Goal: Find specific page/section: Find specific page/section

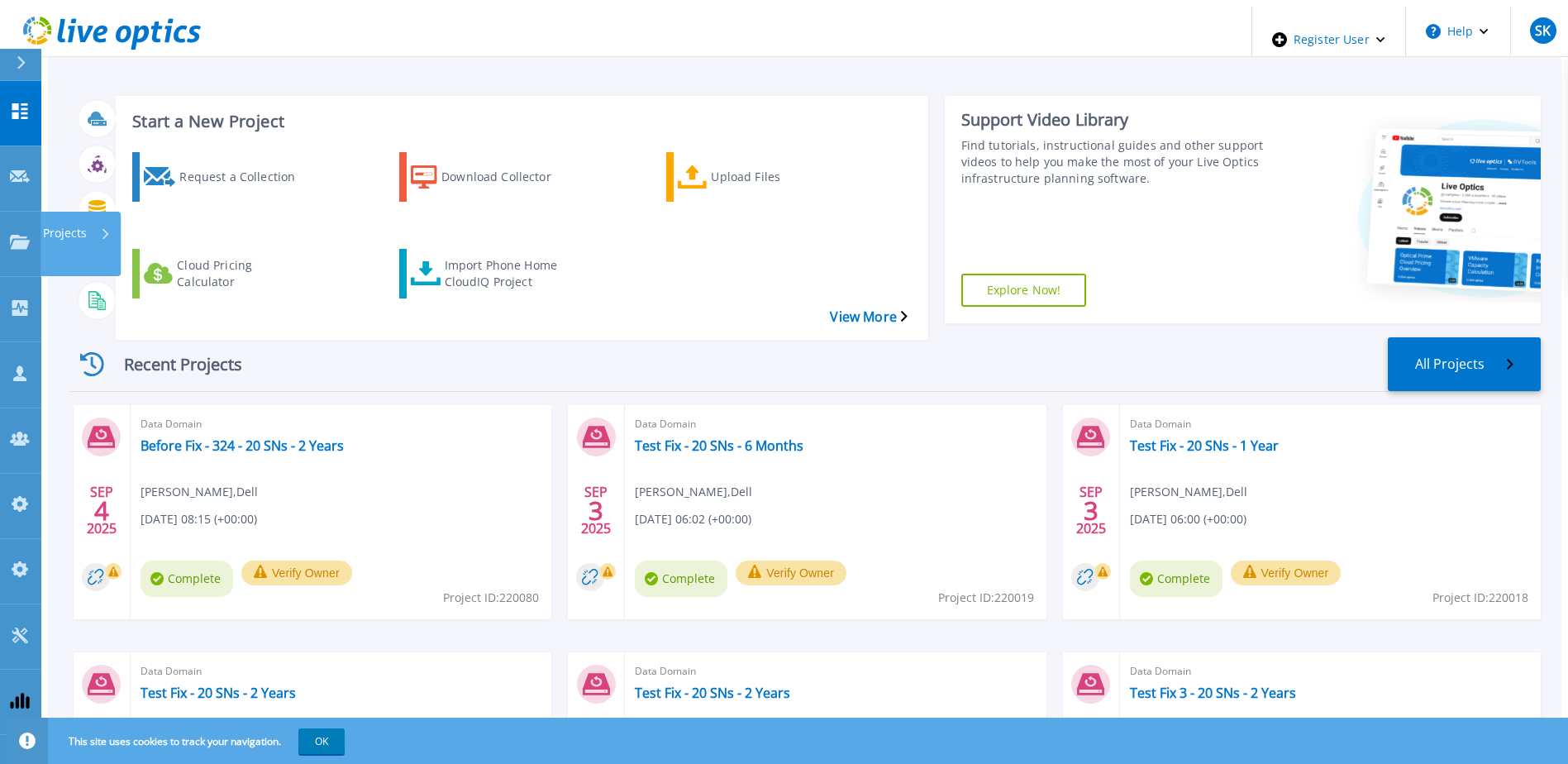
click at [0, 187] on html "Register User Help SK Dell Admin User Sachin Koshti Sachin.Koshti@dell.com Dell…" at bounding box center [784, 357] width 1568 height 714
click at [26, 235] on icon at bounding box center [20, 242] width 20 height 14
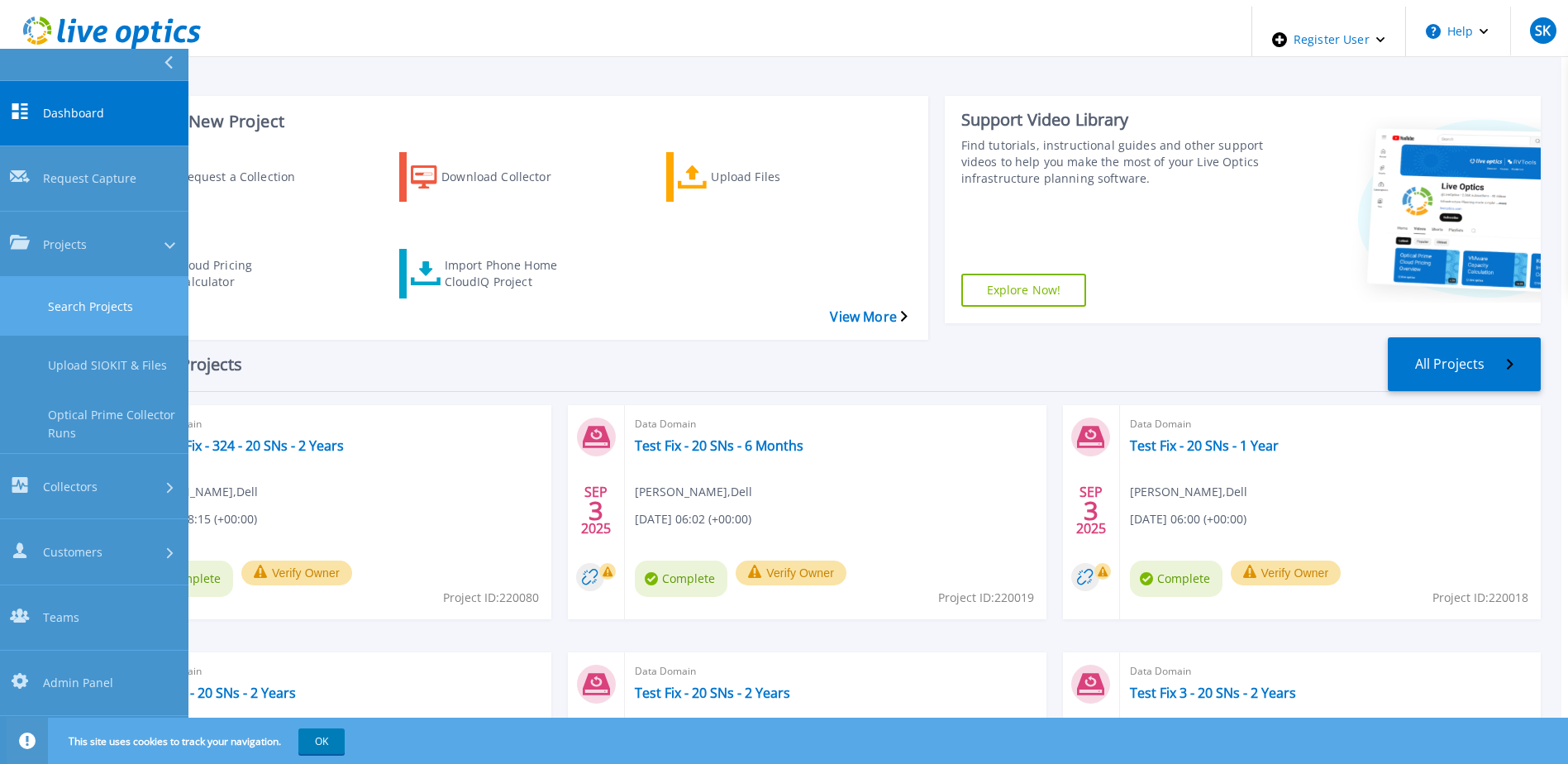
click at [90, 277] on link "Search Projects" at bounding box center [94, 305] width 189 height 58
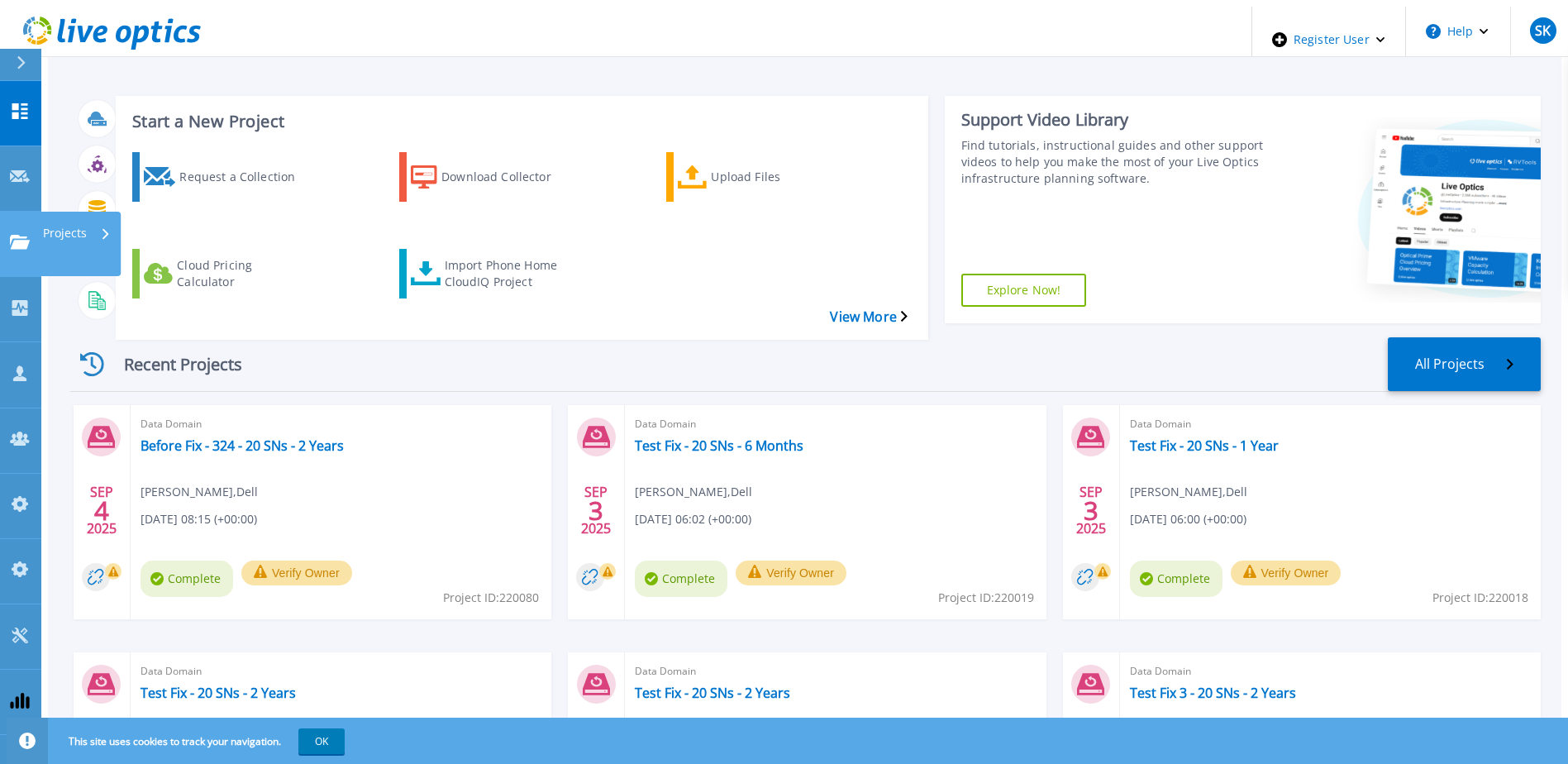
click at [16, 212] on link "Projects Projects" at bounding box center [21, 244] width 41 height 65
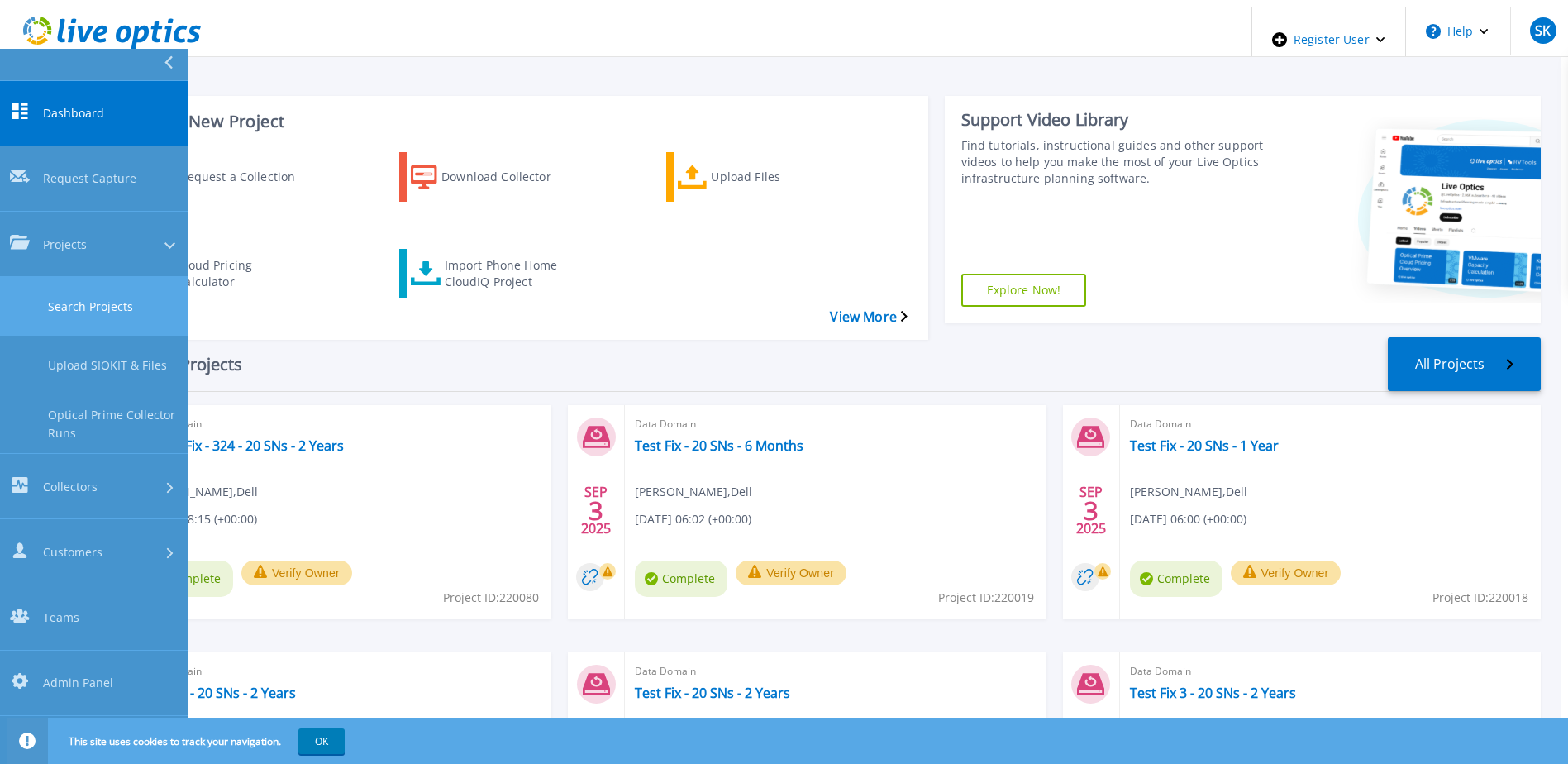
click at [68, 277] on link "Search Projects" at bounding box center [94, 305] width 189 height 58
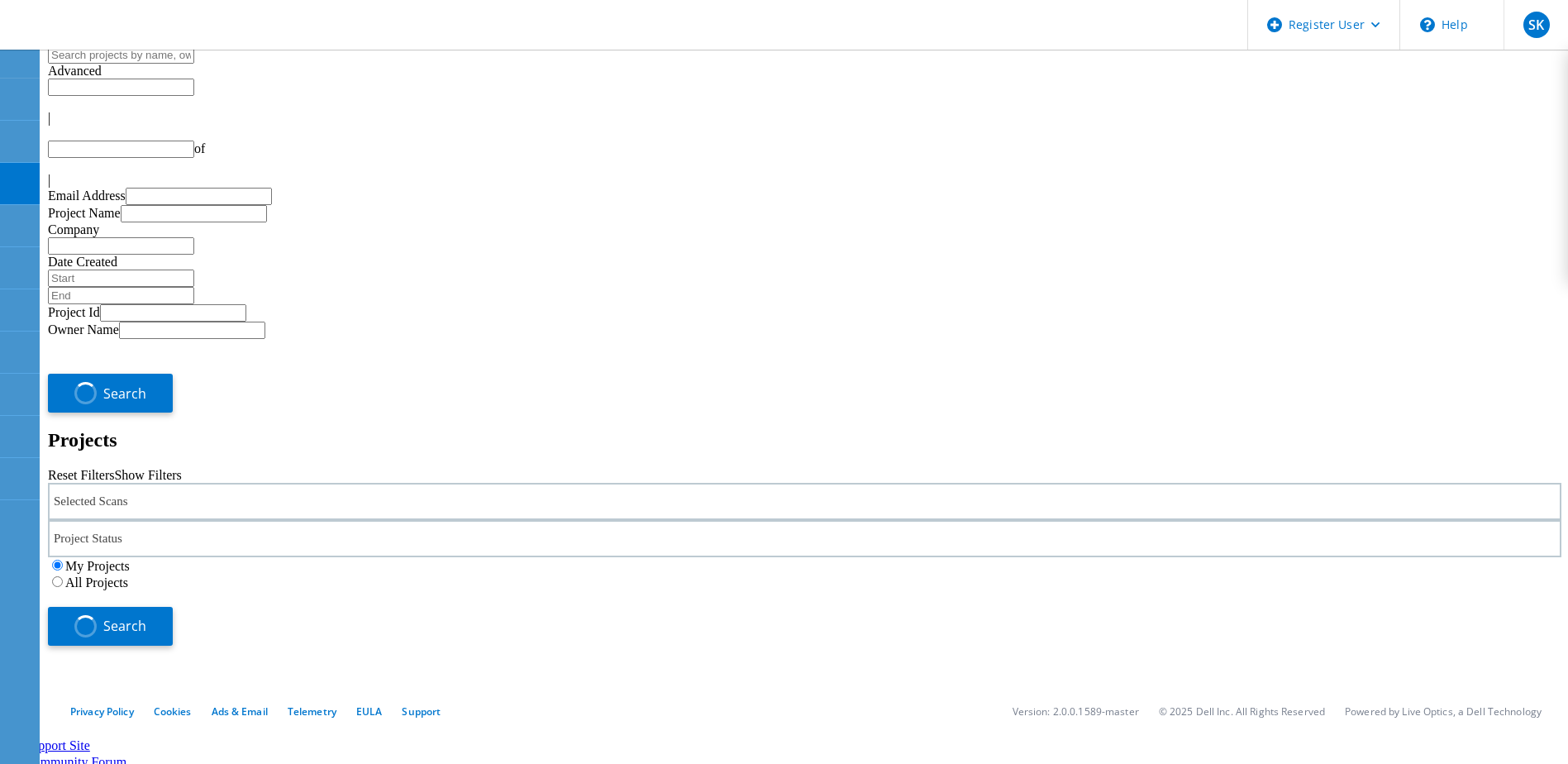
type input "1"
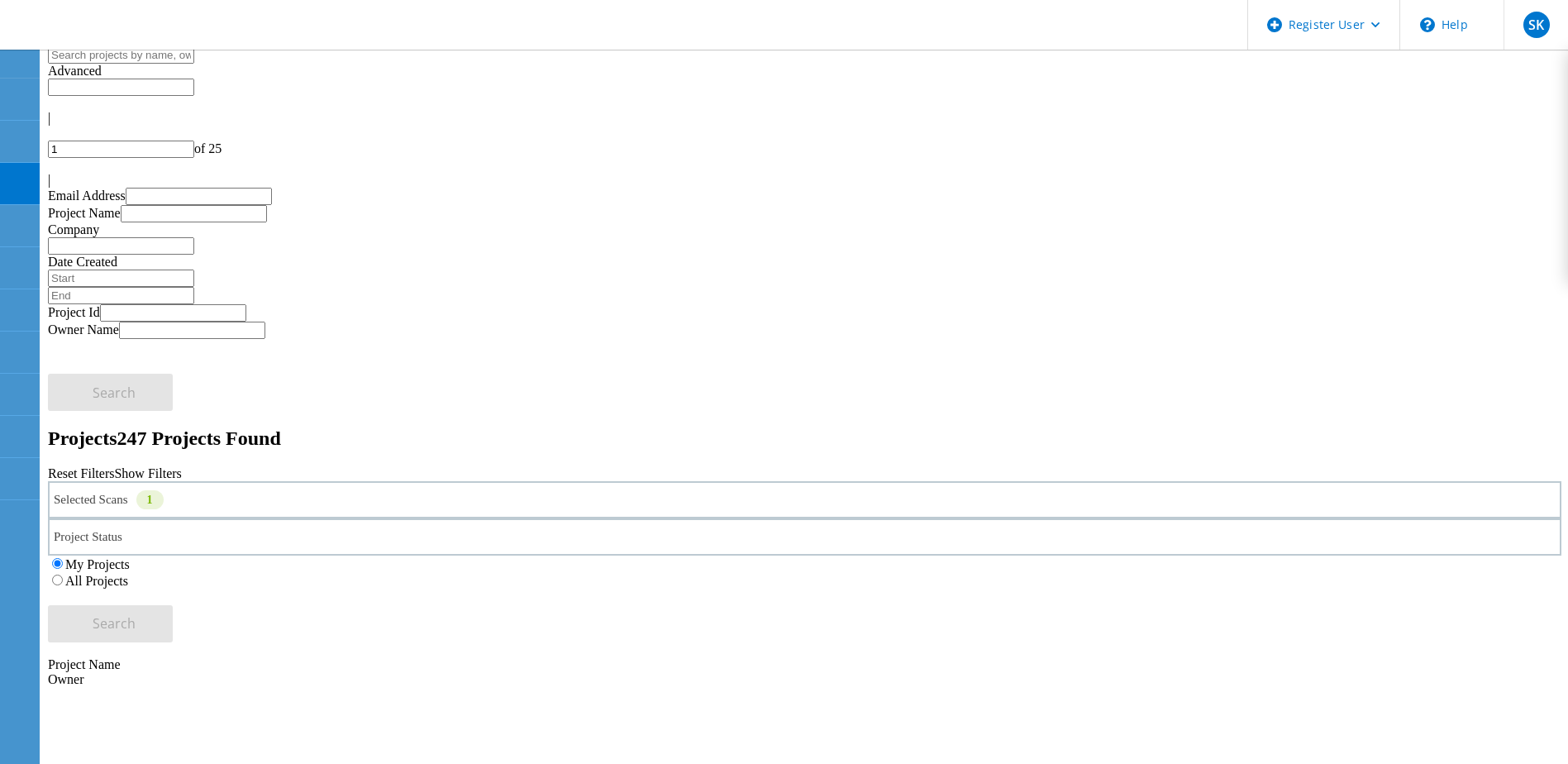
click at [128, 574] on label "All Projects" at bounding box center [97, 581] width 63 height 14
click at [63, 575] on input "All Projects" at bounding box center [57, 580] width 11 height 11
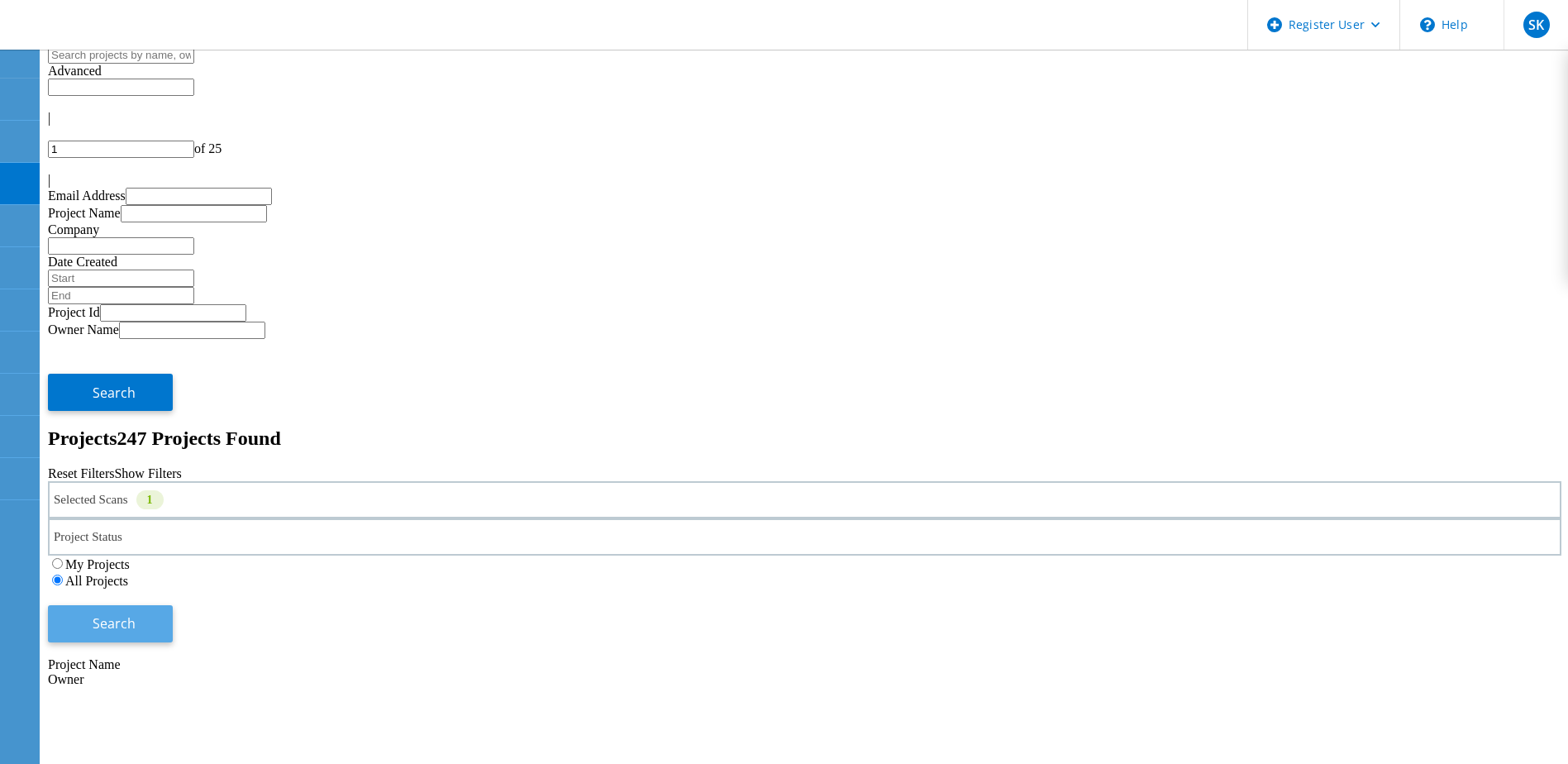
click at [135, 615] on span "Search" at bounding box center [115, 624] width 43 height 18
click at [262, 481] on div "Selected Scans 1" at bounding box center [805, 500] width 1514 height 38
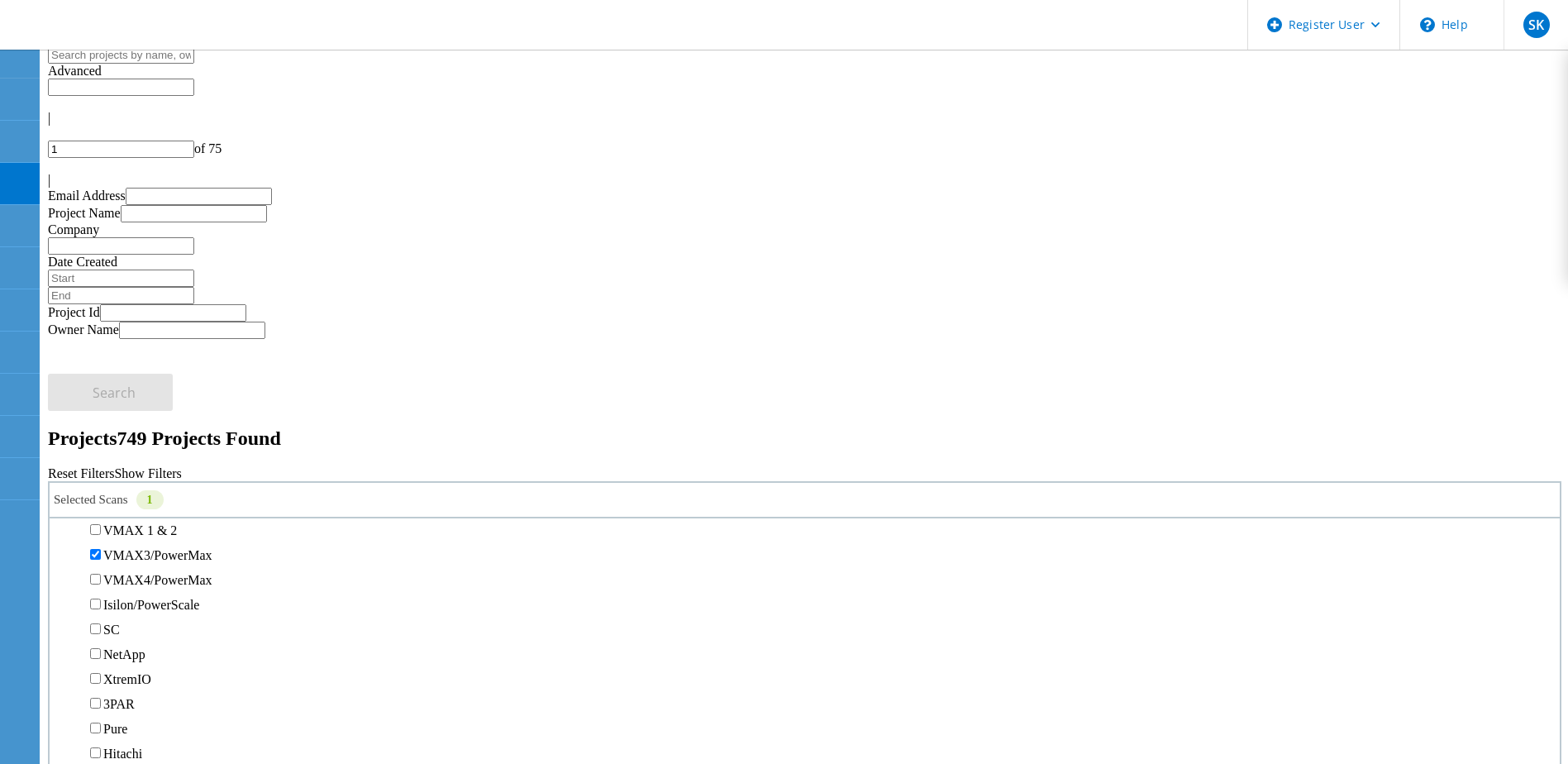
scroll to position [413, 0]
click at [134, 521] on label "VMAX3/PowerMax" at bounding box center [158, 528] width 109 height 14
click at [101, 522] on input "VMAX3/PowerMax" at bounding box center [95, 527] width 11 height 11
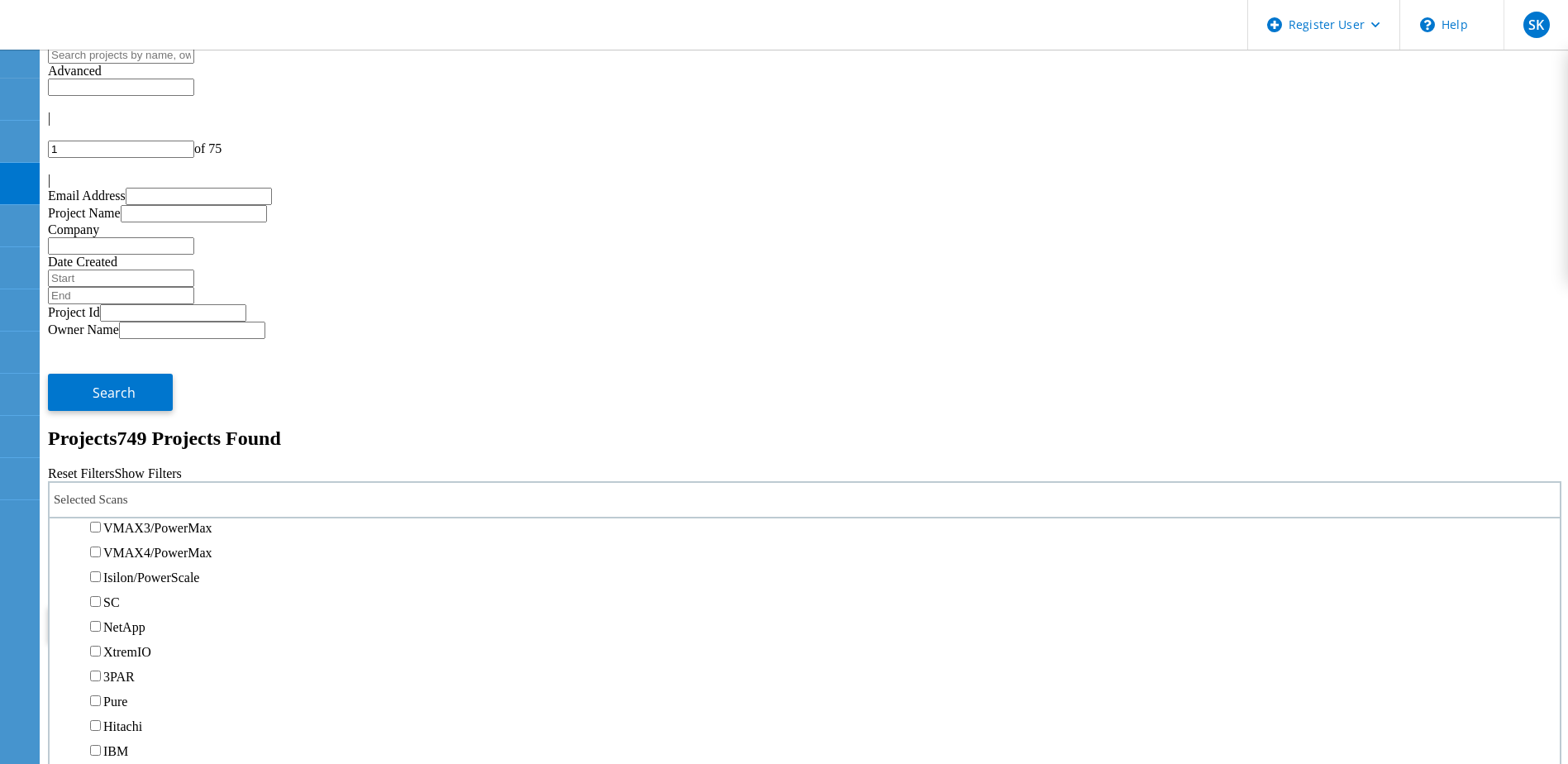
click at [134, 471] on label "PowerStore" at bounding box center [134, 478] width 62 height 14
click at [101, 472] on input "PowerStore" at bounding box center [95, 477] width 11 height 11
click at [173, 605] on button "Search" at bounding box center [111, 624] width 124 height 38
